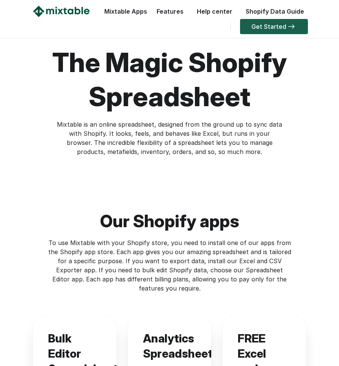
click at [278, 26] on link "Get Started" at bounding box center [274, 26] width 68 height 15
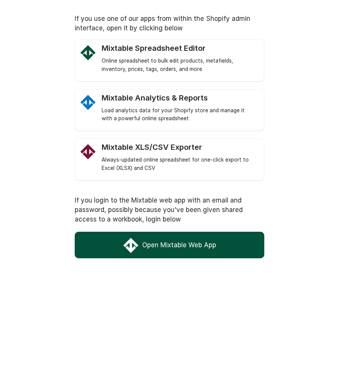
click at [253, 241] on link "Open Mixtable Web App" at bounding box center [170, 245] width 190 height 27
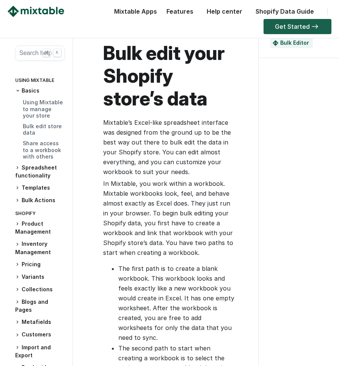
click at [307, 32] on link "Get Started" at bounding box center [298, 26] width 68 height 15
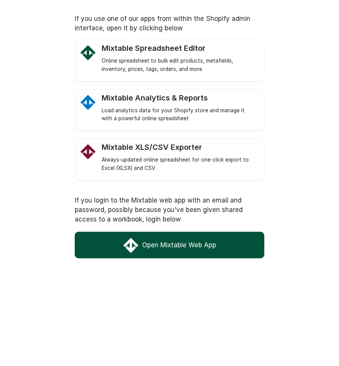
click at [195, 247] on link "Open Mixtable Web App" at bounding box center [170, 245] width 190 height 27
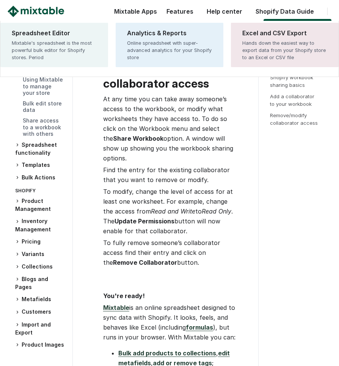
click at [140, 12] on div "Mixtable Apps Spreadsheet Editor Mixtable's spreadsheet is the most powerful bu…" at bounding box center [133, 13] width 47 height 15
